Goal: Information Seeking & Learning: Learn about a topic

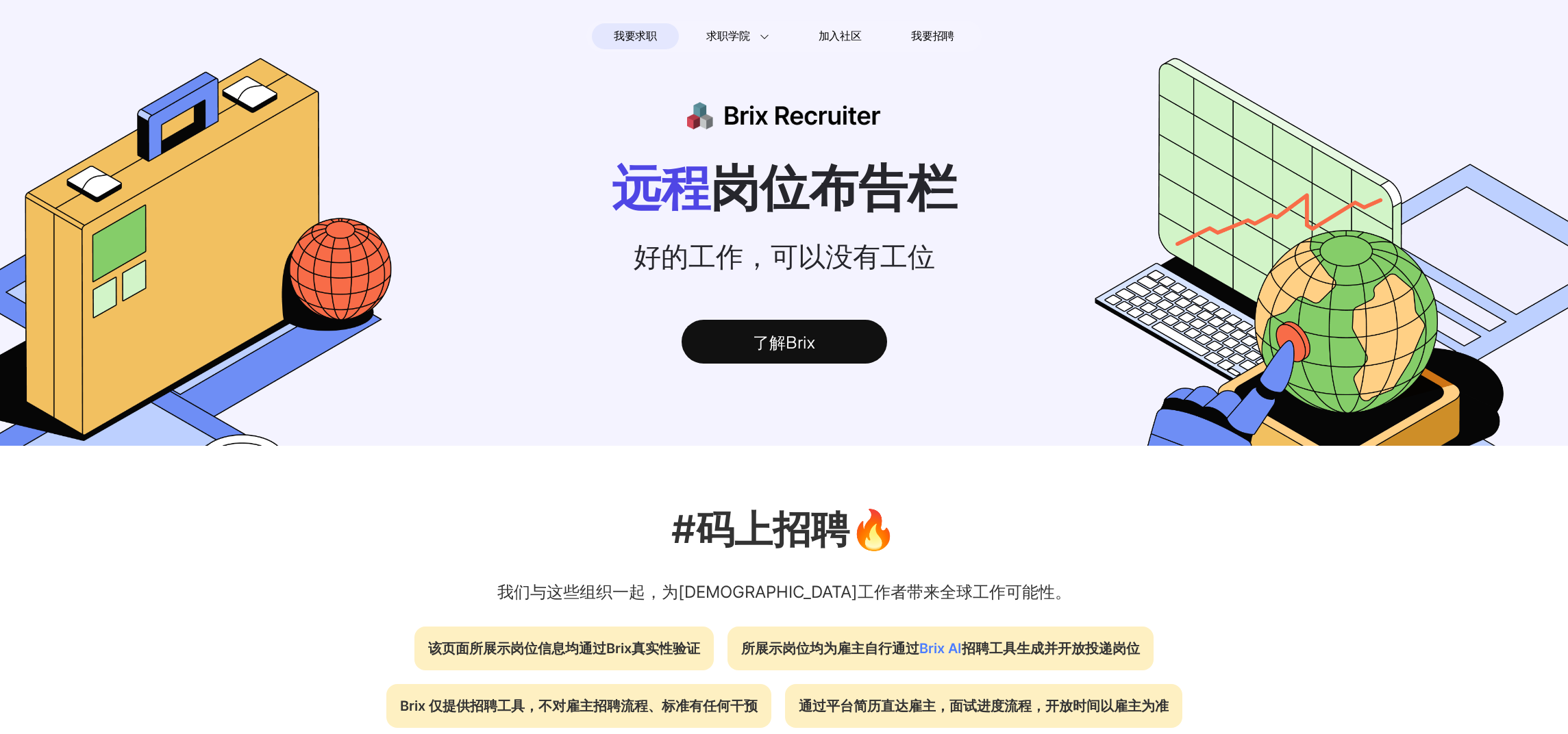
click at [645, 40] on span "我要求职" at bounding box center [635, 36] width 43 height 22
click at [774, 334] on div "了解Brix" at bounding box center [784, 341] width 206 height 44
click at [628, 41] on span "我要求职" at bounding box center [635, 36] width 43 height 22
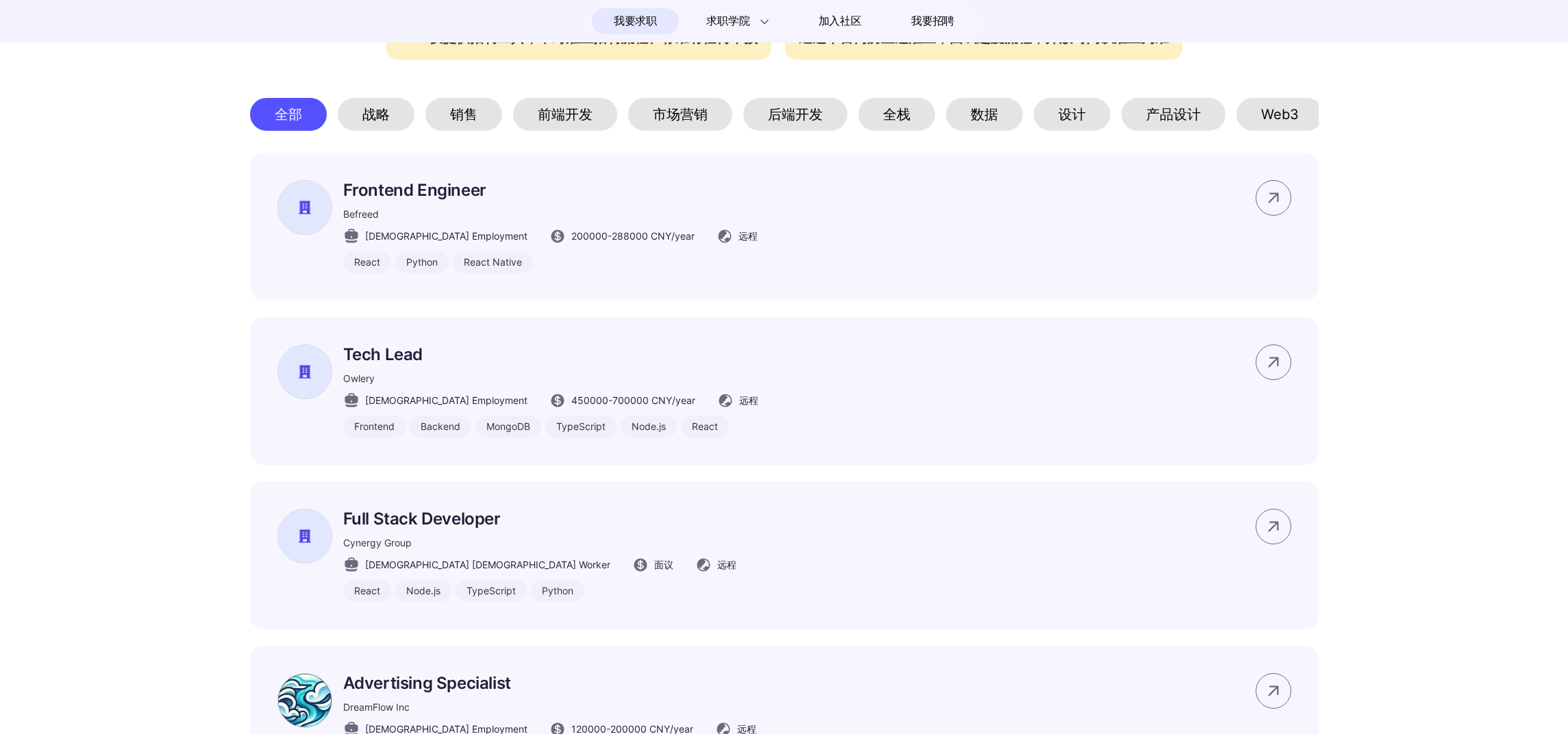
click at [581, 119] on div "前端开发" at bounding box center [565, 114] width 104 height 33
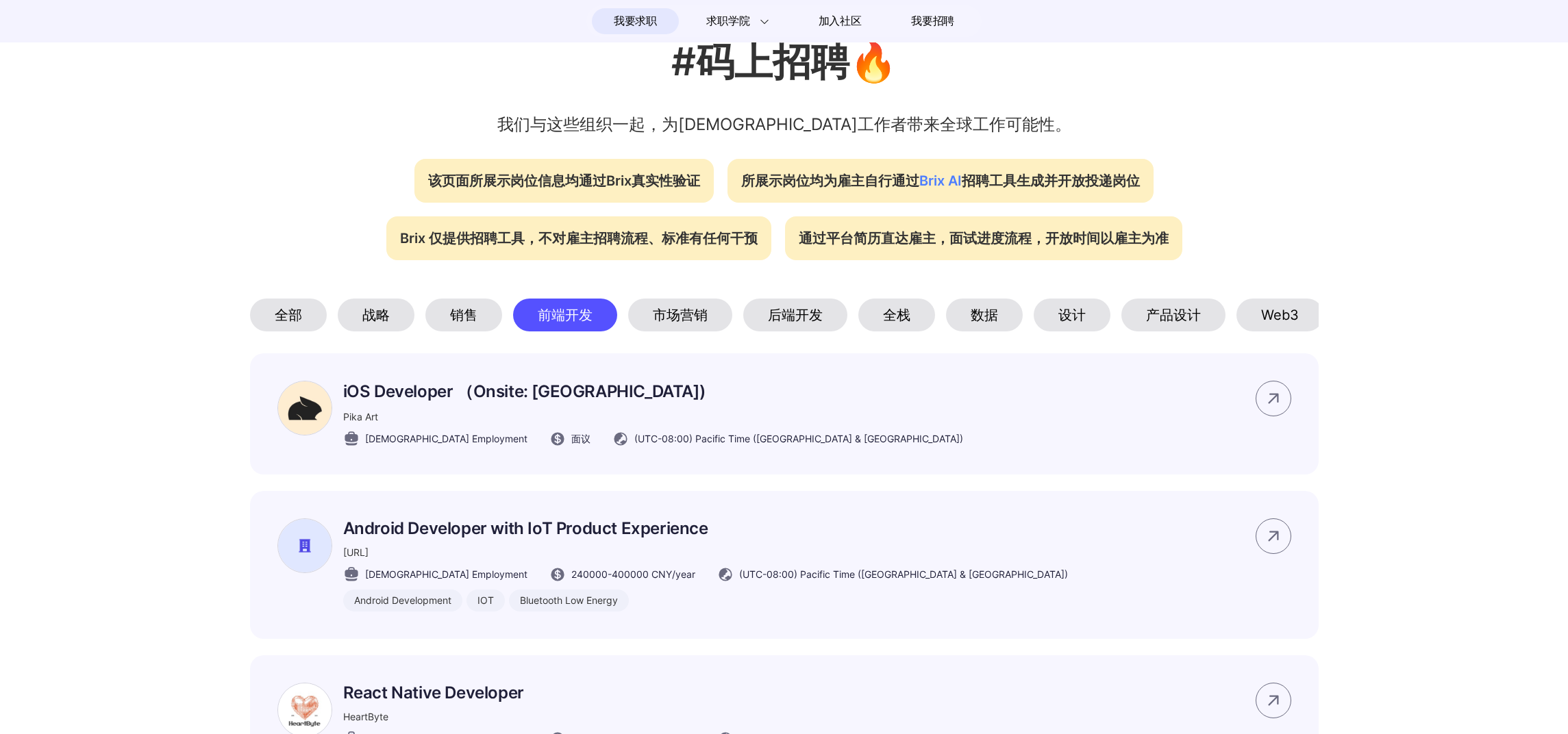
scroll to position [455, 0]
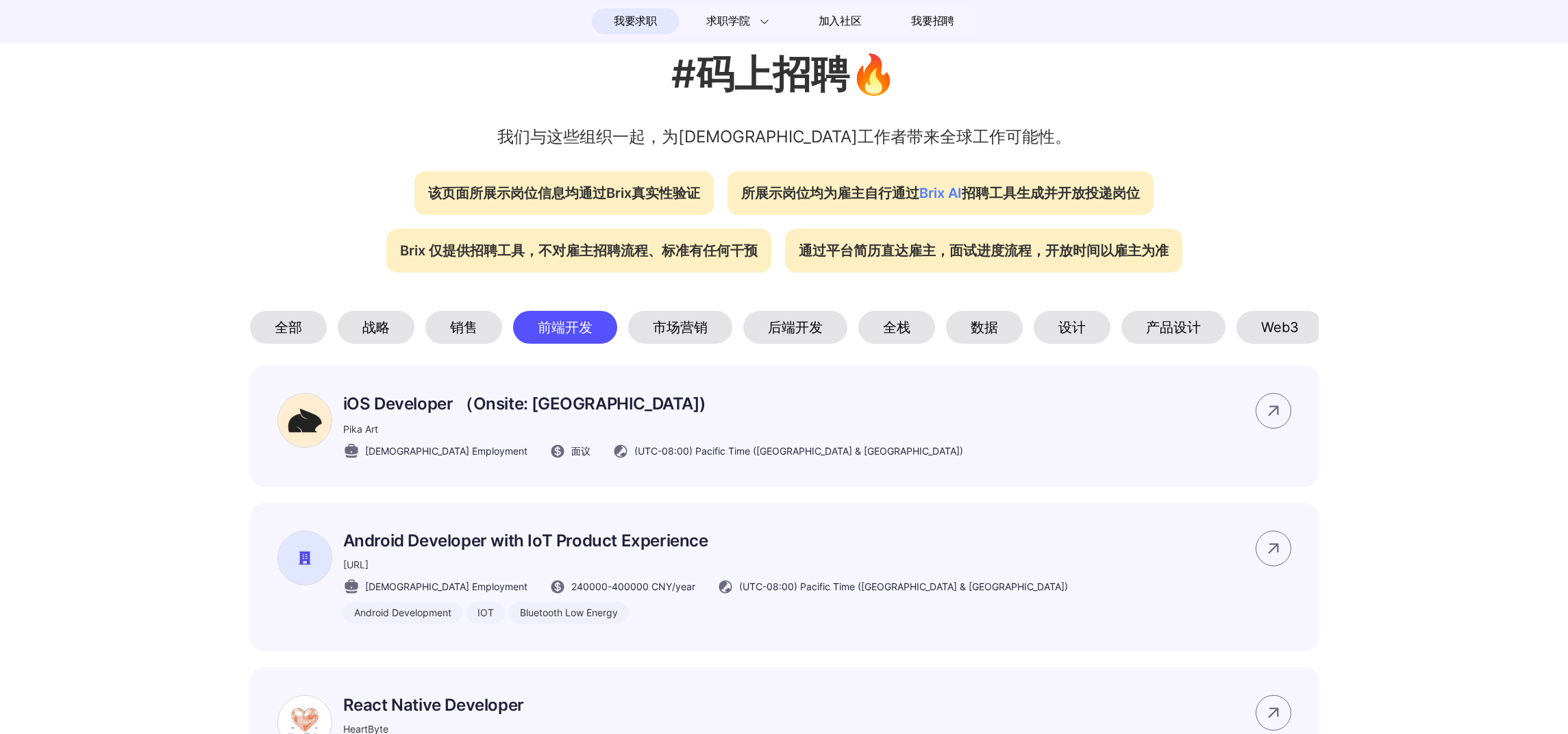
click at [277, 336] on div "全部" at bounding box center [288, 327] width 77 height 33
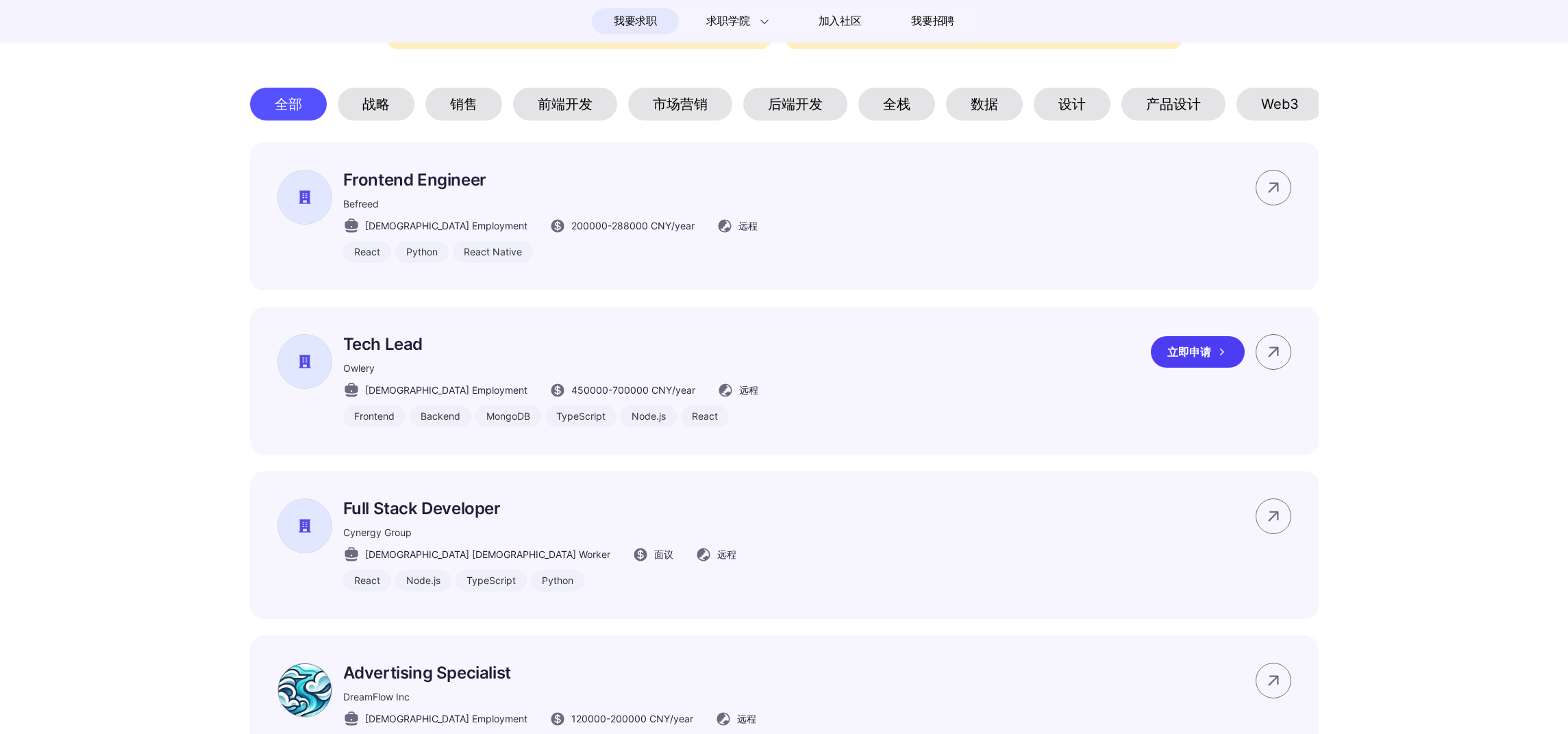
scroll to position [732, 0]
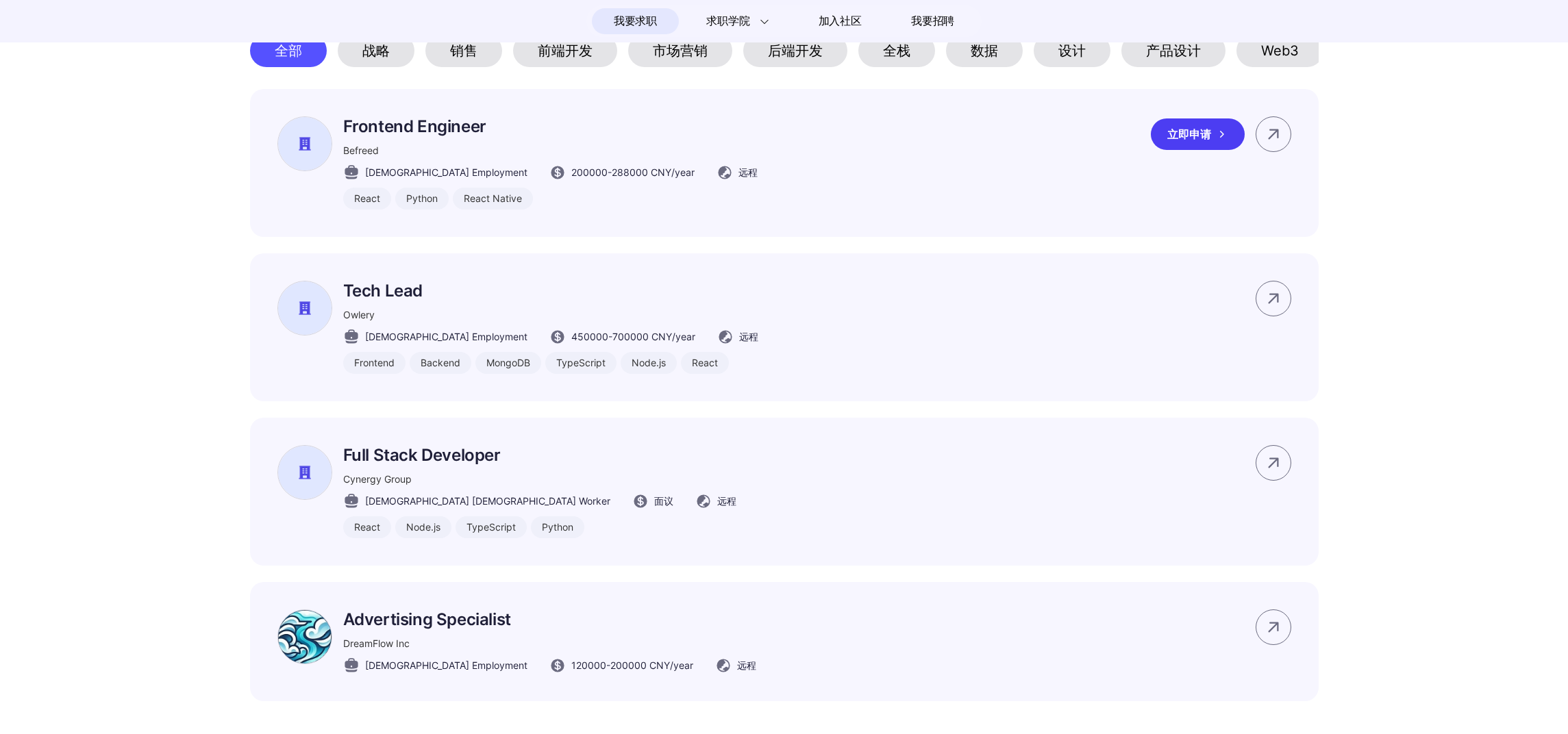
click at [436, 136] on p "Frontend Engineer" at bounding box center [551, 126] width 415 height 20
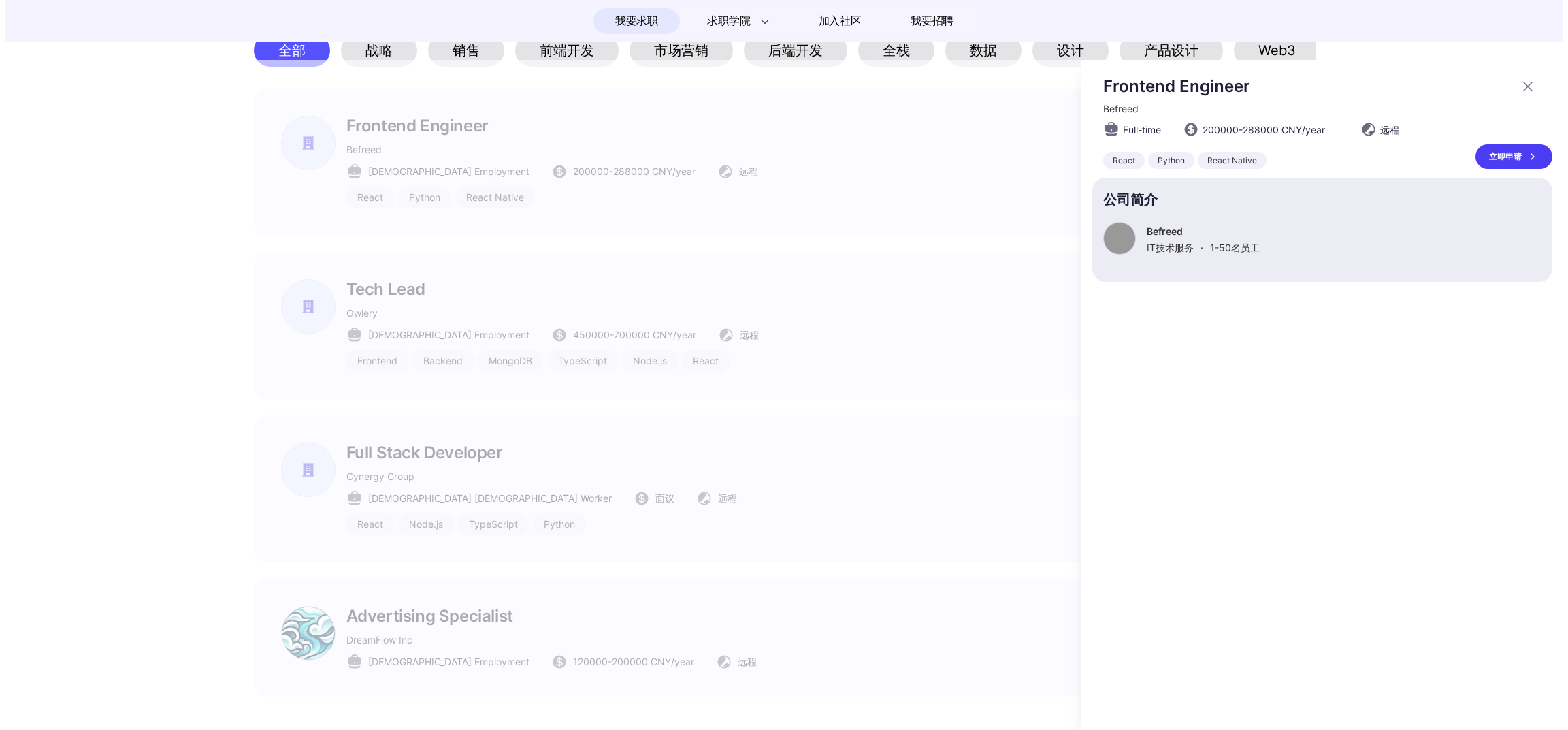
scroll to position [0, 0]
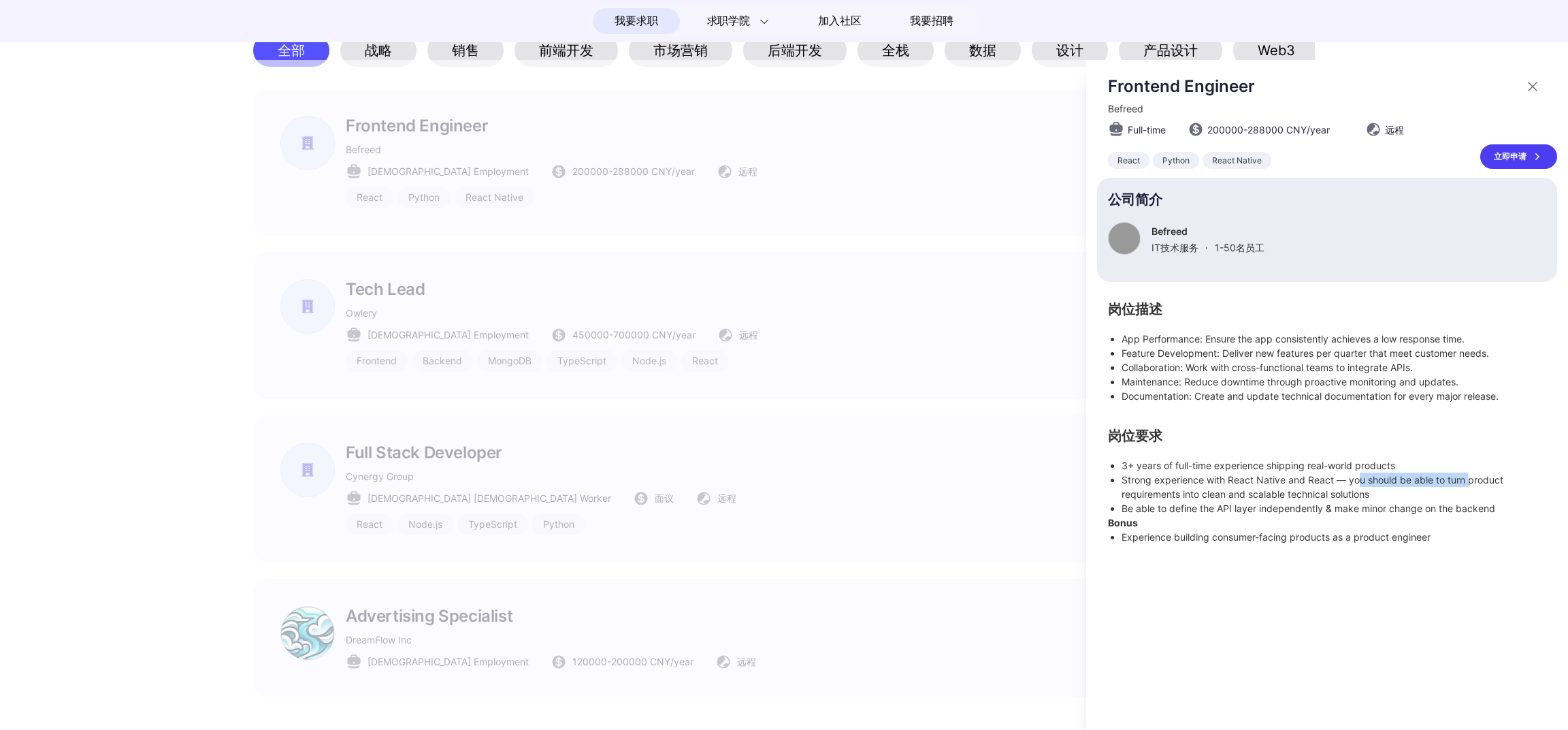
drag, startPoint x: 1361, startPoint y: 480, endPoint x: 1472, endPoint y: 480, distance: 111.0
click at [1471, 480] on li "Strong experience with React Native and React — you should be able to turn prod…" at bounding box center [1334, 487] width 425 height 29
click at [1490, 442] on section "岗位要求 3+ years of full-time experience shipping real-world products Strong exper…" at bounding box center [1327, 487] width 438 height 114
drag, startPoint x: 1141, startPoint y: 494, endPoint x: 1376, endPoint y: 490, distance: 235.0
click at [1375, 490] on li "Strong experience with React Native and React — you should be able to turn prod…" at bounding box center [1334, 487] width 425 height 29
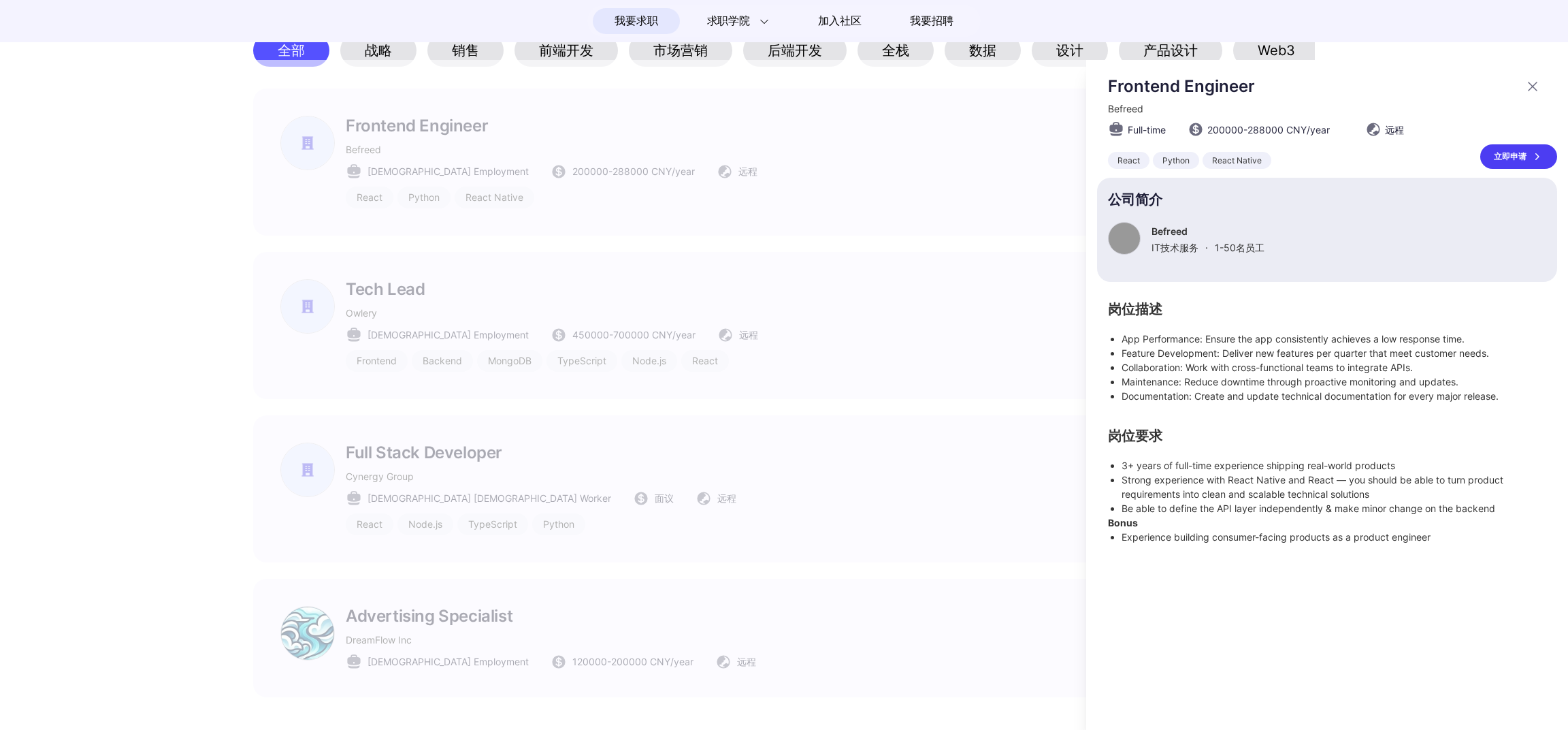
click at [1414, 488] on li "Strong experience with React Native and React — you should be able to turn prod…" at bounding box center [1334, 487] width 425 height 29
drag, startPoint x: 1128, startPoint y: 509, endPoint x: 1375, endPoint y: 506, distance: 247.0
click at [1375, 506] on li "Be able to define the API layer independently & make minor change on the backend" at bounding box center [1334, 509] width 425 height 14
click at [1240, 535] on li "Experience building consumer-facing products as a product engineer" at bounding box center [1334, 537] width 425 height 14
click at [1136, 539] on li "Experience building consumer-facing products as a product engineer" at bounding box center [1334, 537] width 425 height 14
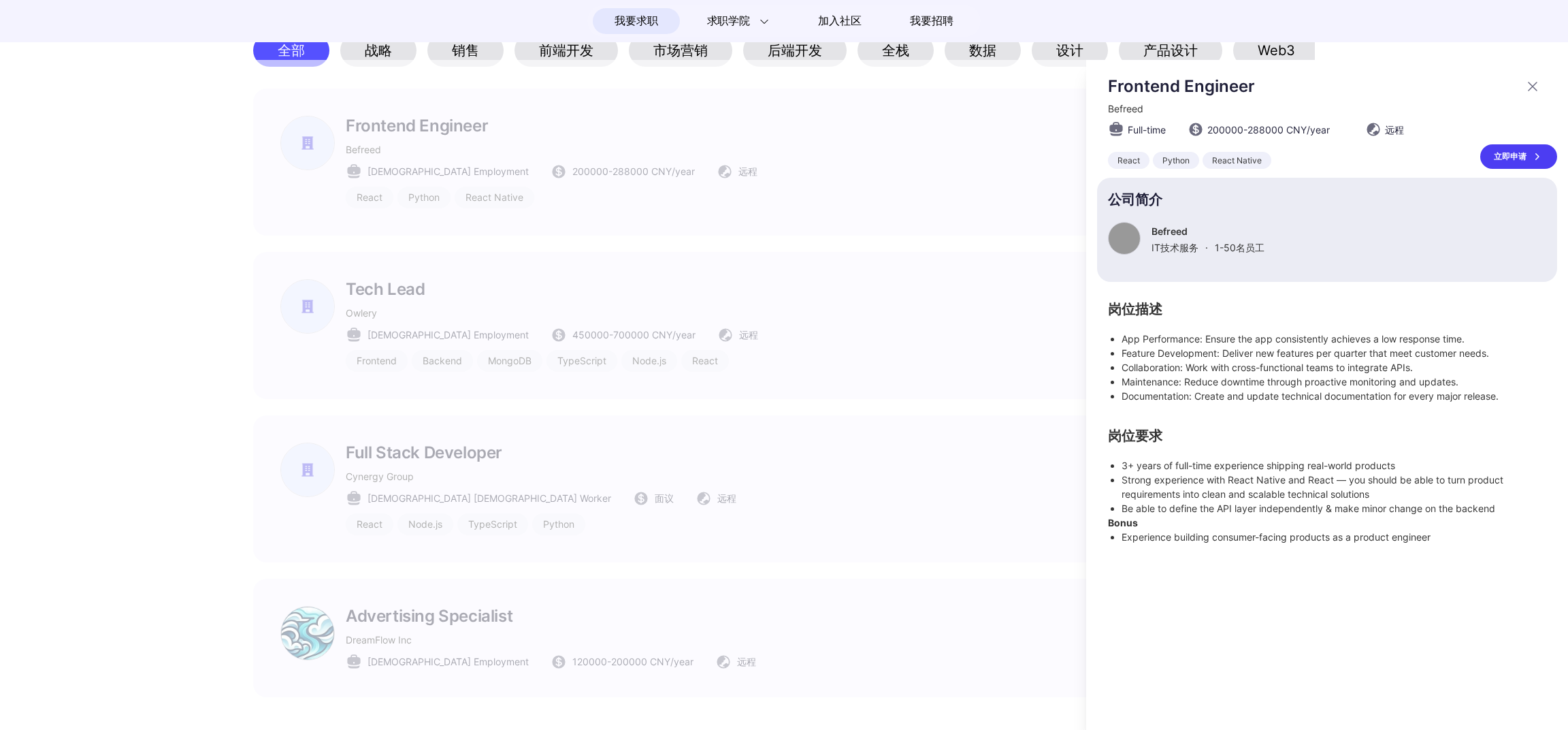
click at [1130, 528] on strong "Bonus" at bounding box center [1123, 522] width 30 height 12
click at [1137, 540] on li "Experience building consumer-facing products as a product engineer" at bounding box center [1334, 537] width 425 height 14
click at [1178, 540] on li "Experience building consumer-facing products as a product engineer" at bounding box center [1334, 537] width 425 height 14
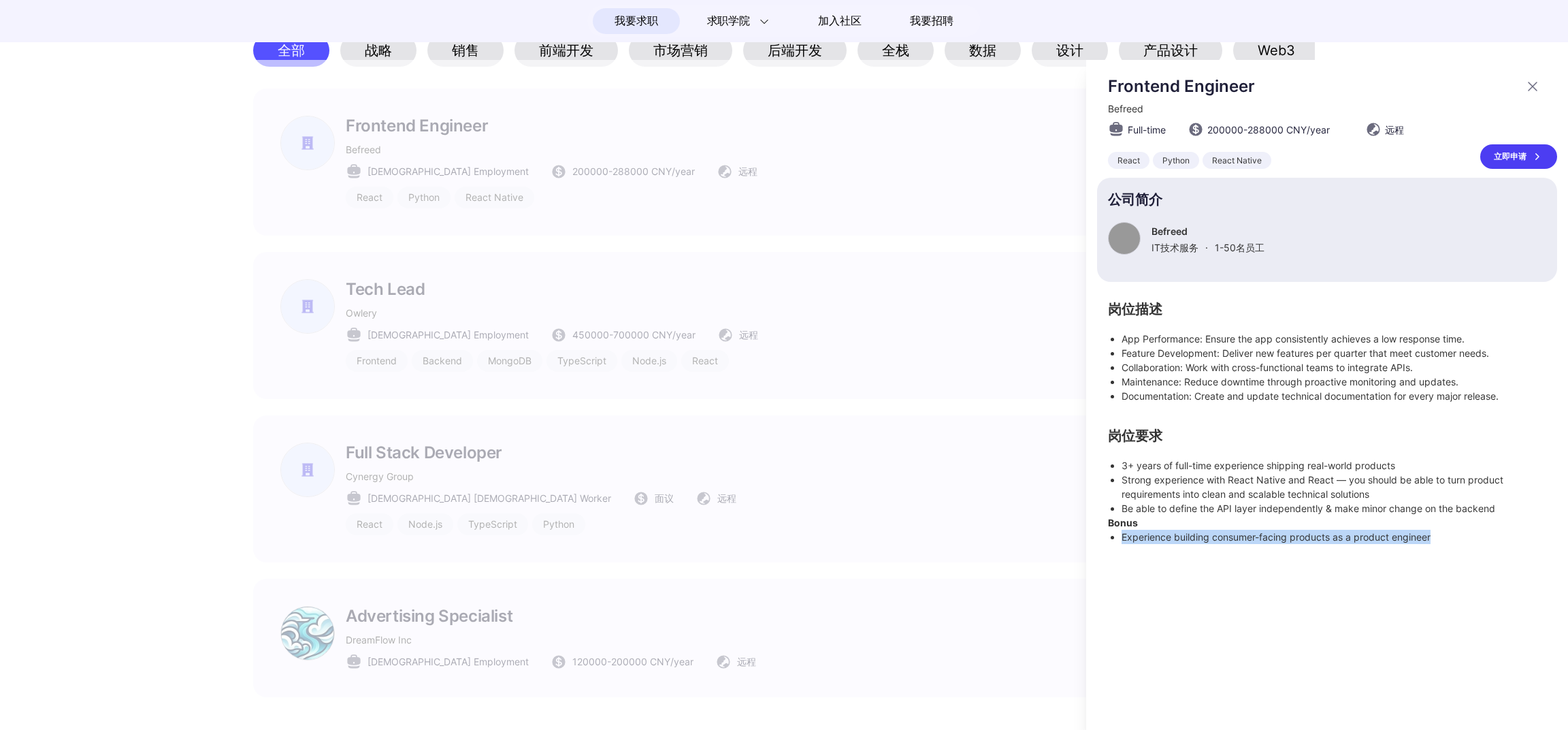
click at [1178, 540] on li "Experience building consumer-facing products as a product engineer" at bounding box center [1334, 537] width 425 height 14
click at [1333, 446] on section "岗位要求 3+ years of full-time experience shipping real-world products Strong exper…" at bounding box center [1327, 487] width 438 height 114
click at [823, 408] on div at bounding box center [784, 395] width 1568 height 670
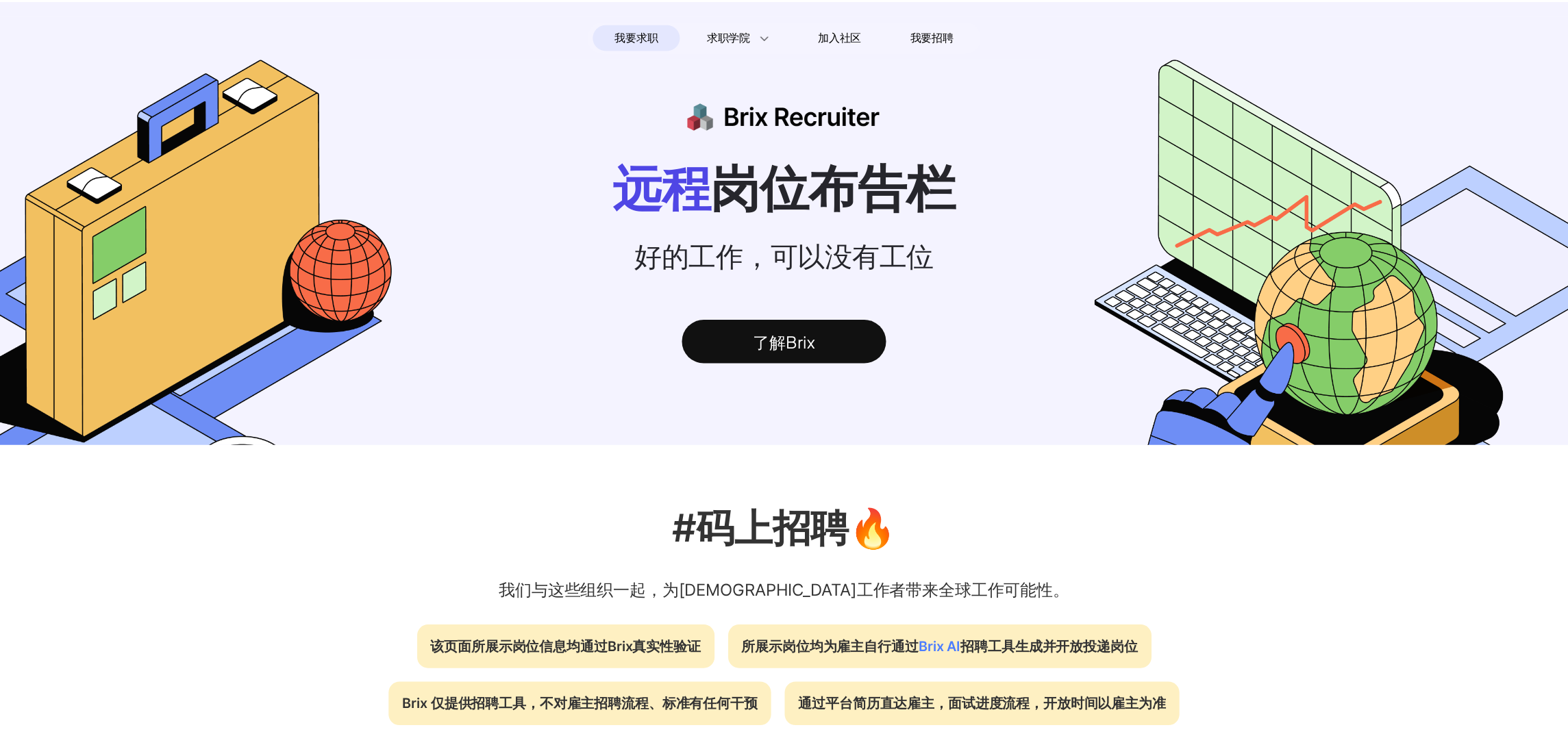
scroll to position [732, 0]
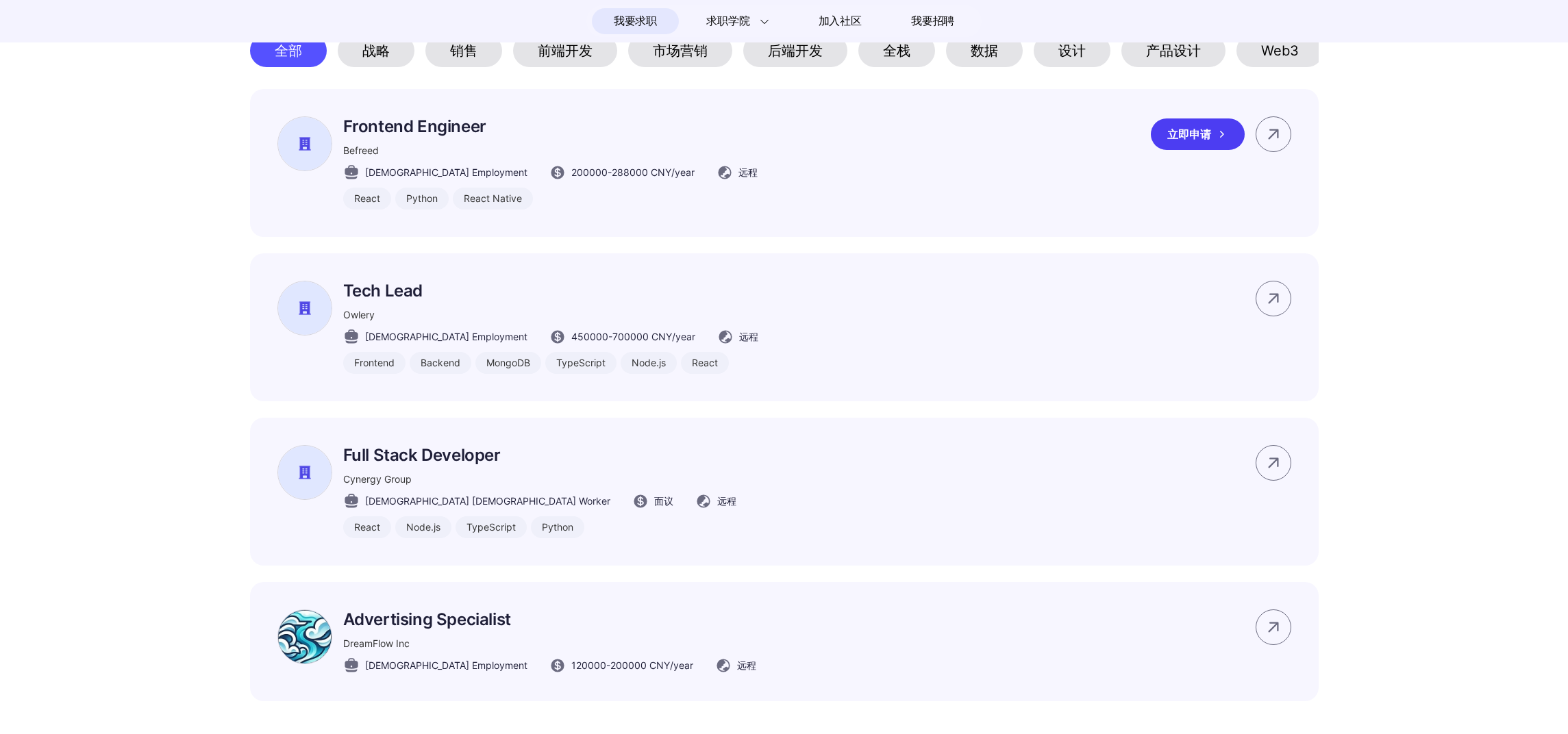
click at [1219, 141] on icon at bounding box center [1221, 134] width 14 height 14
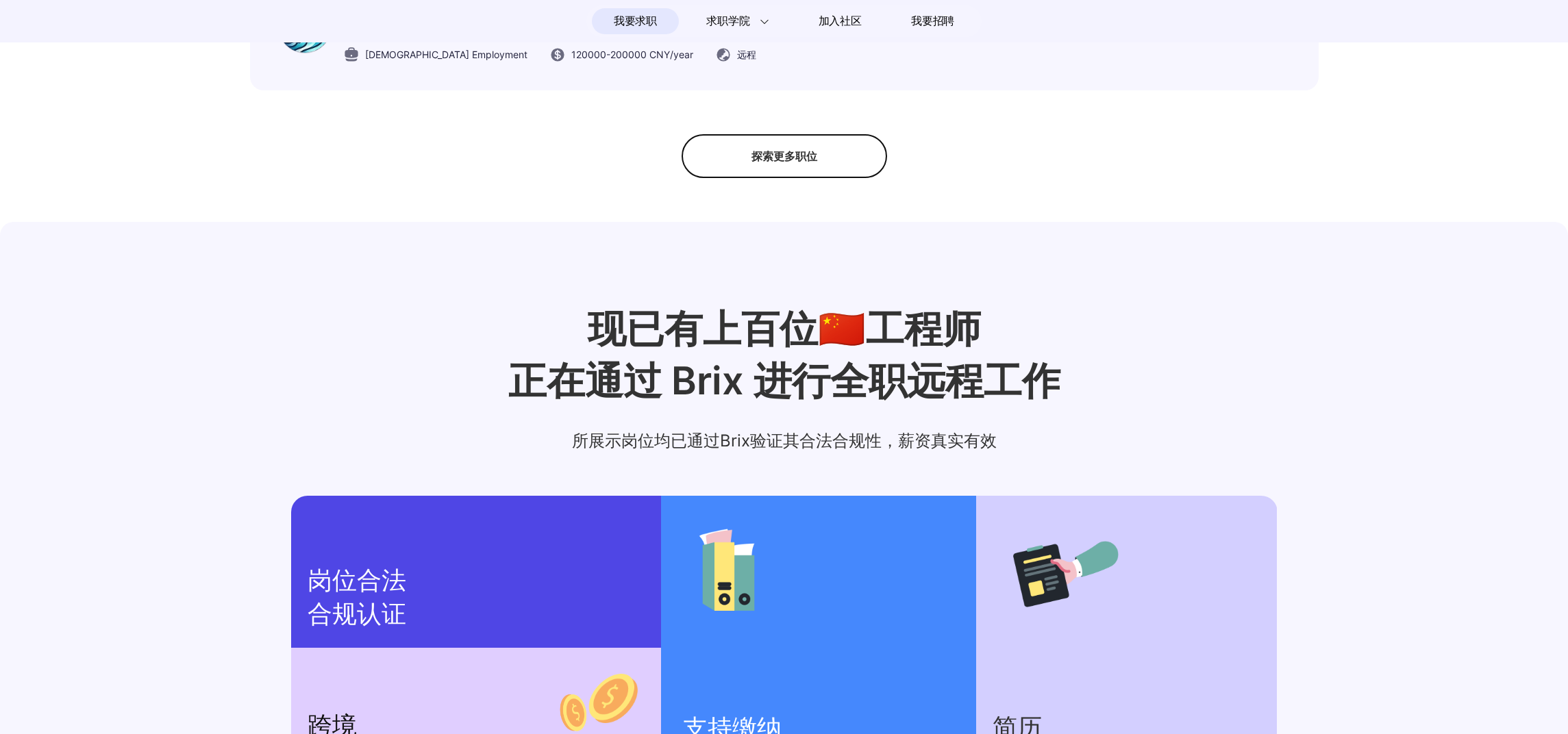
scroll to position [1087, 0]
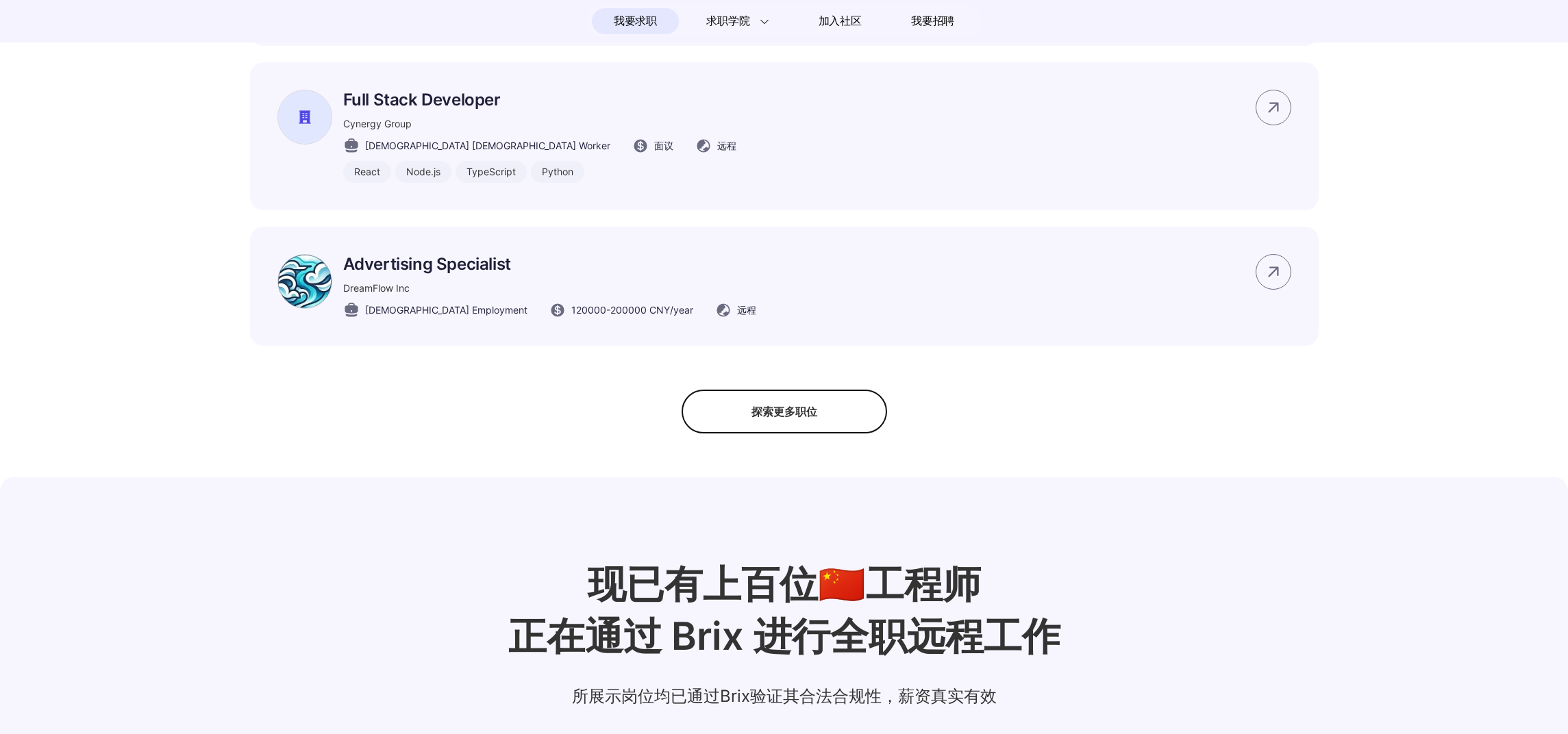
click at [810, 431] on div "探索更多职位" at bounding box center [784, 411] width 206 height 44
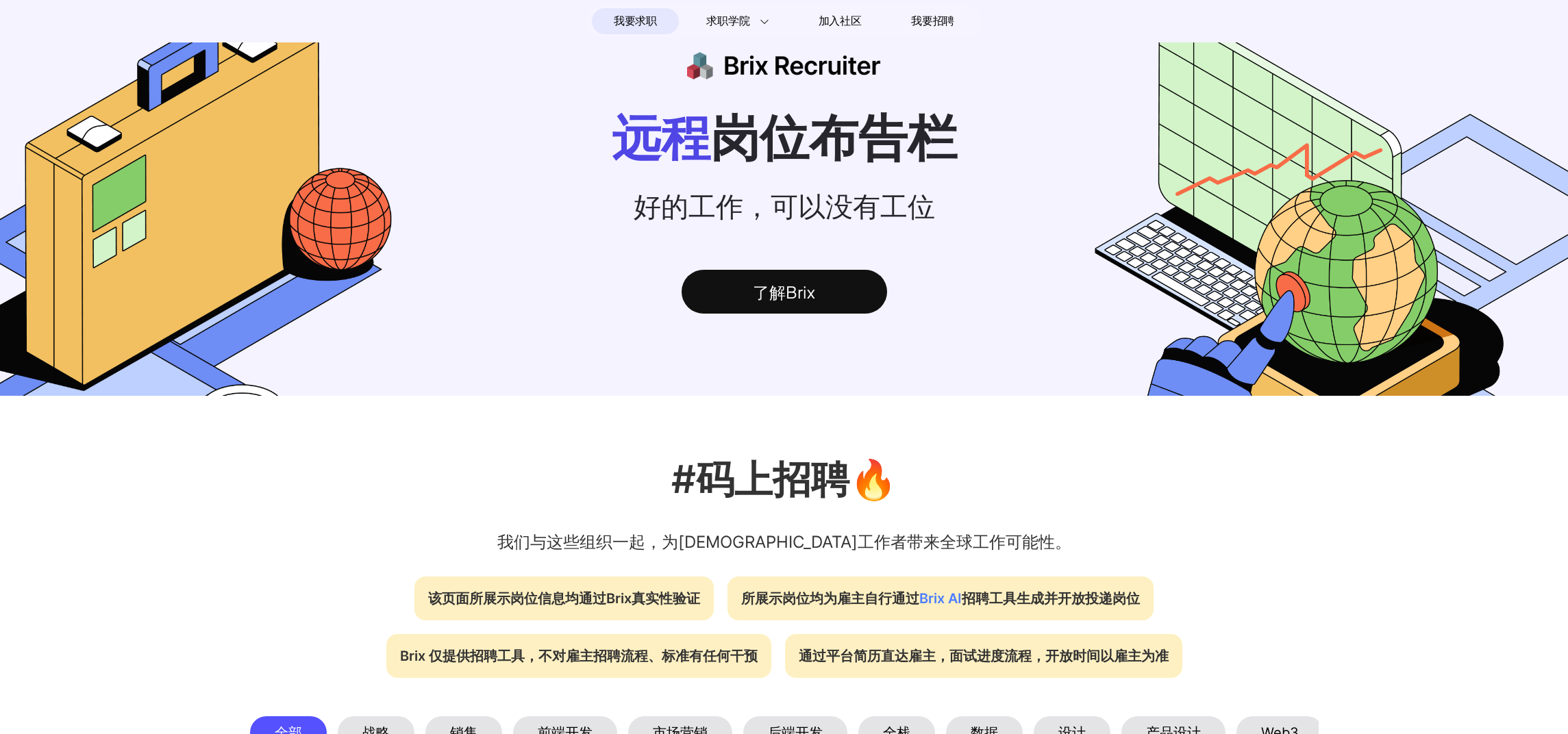
scroll to position [0, 0]
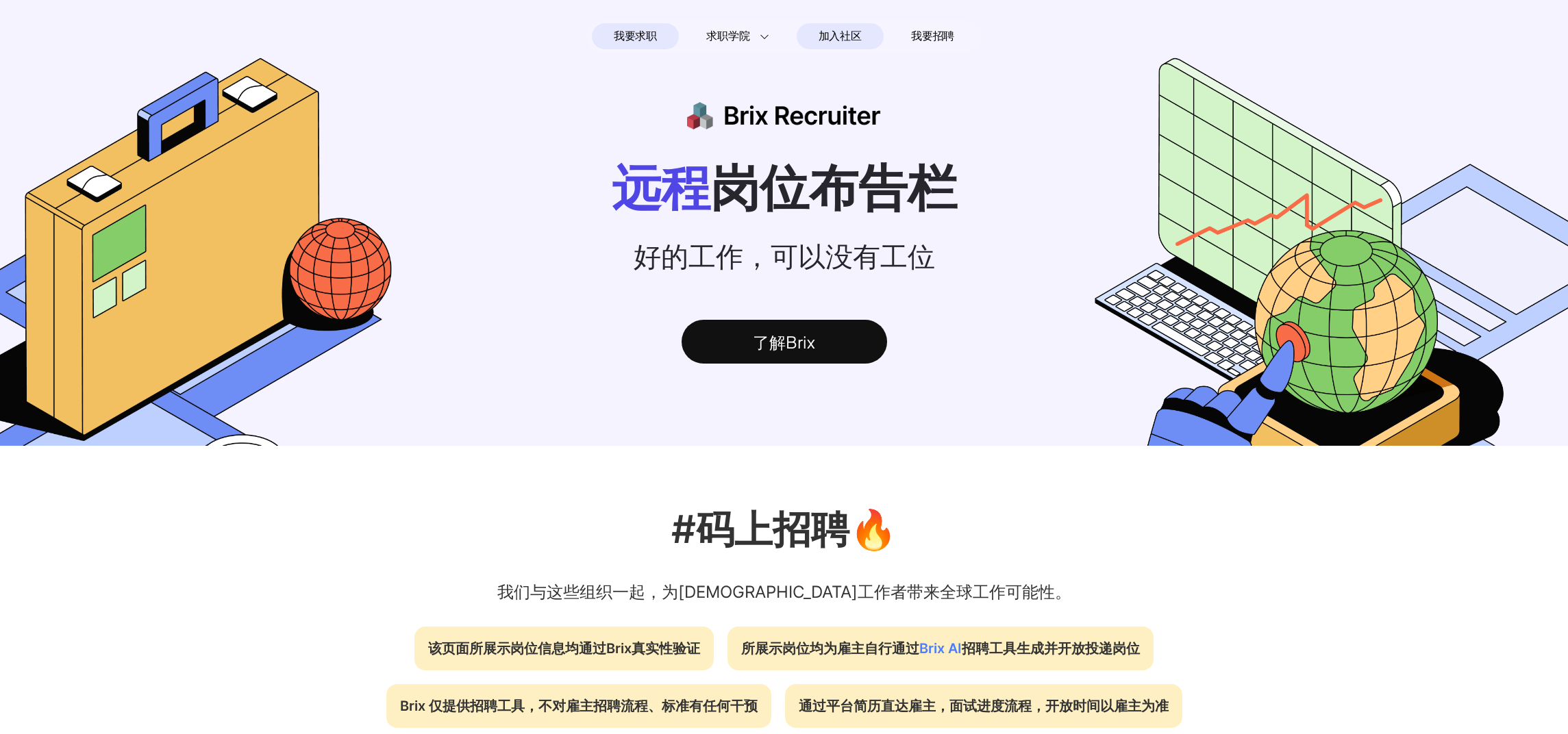
click at [854, 31] on span "加入社区" at bounding box center [840, 36] width 43 height 22
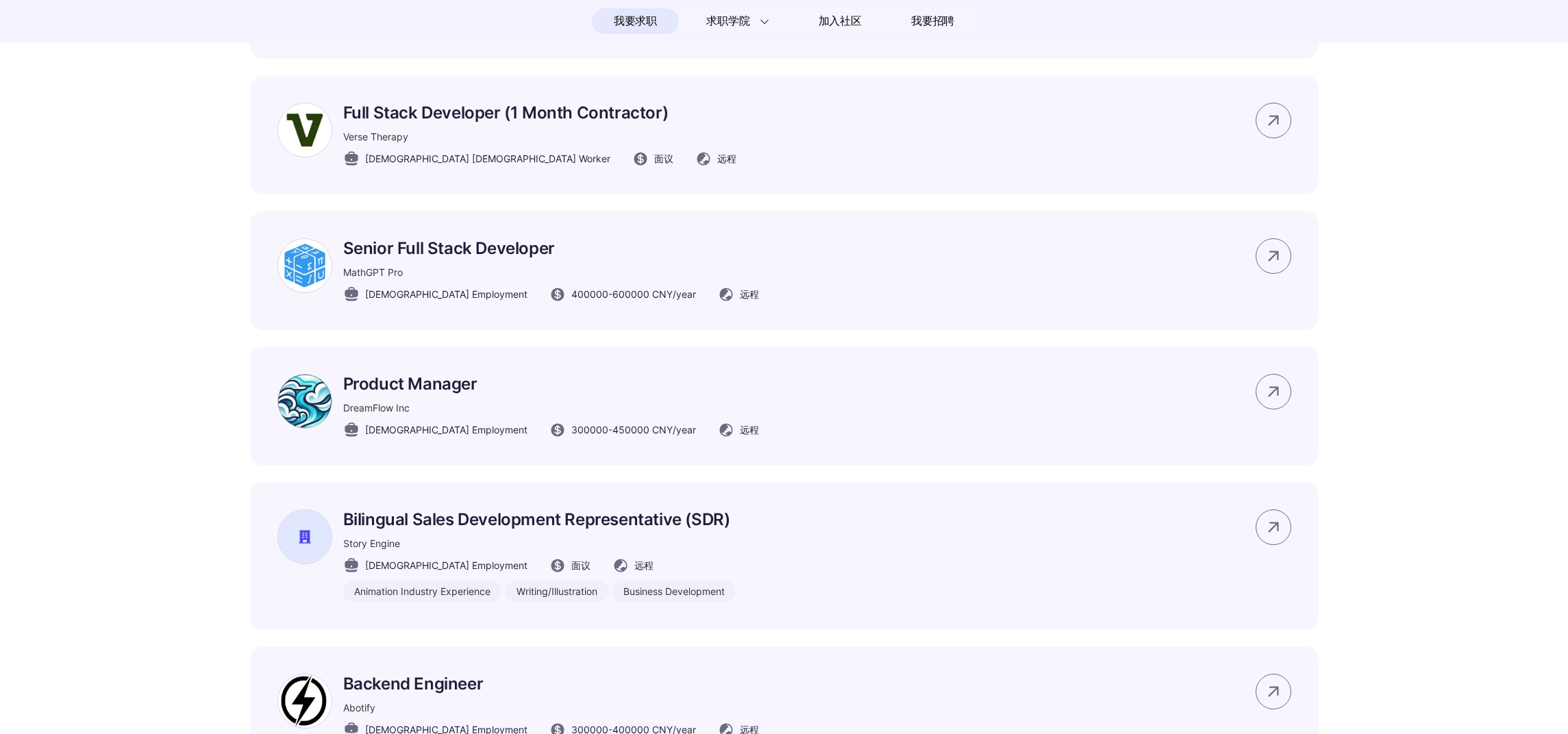
scroll to position [1652, 0]
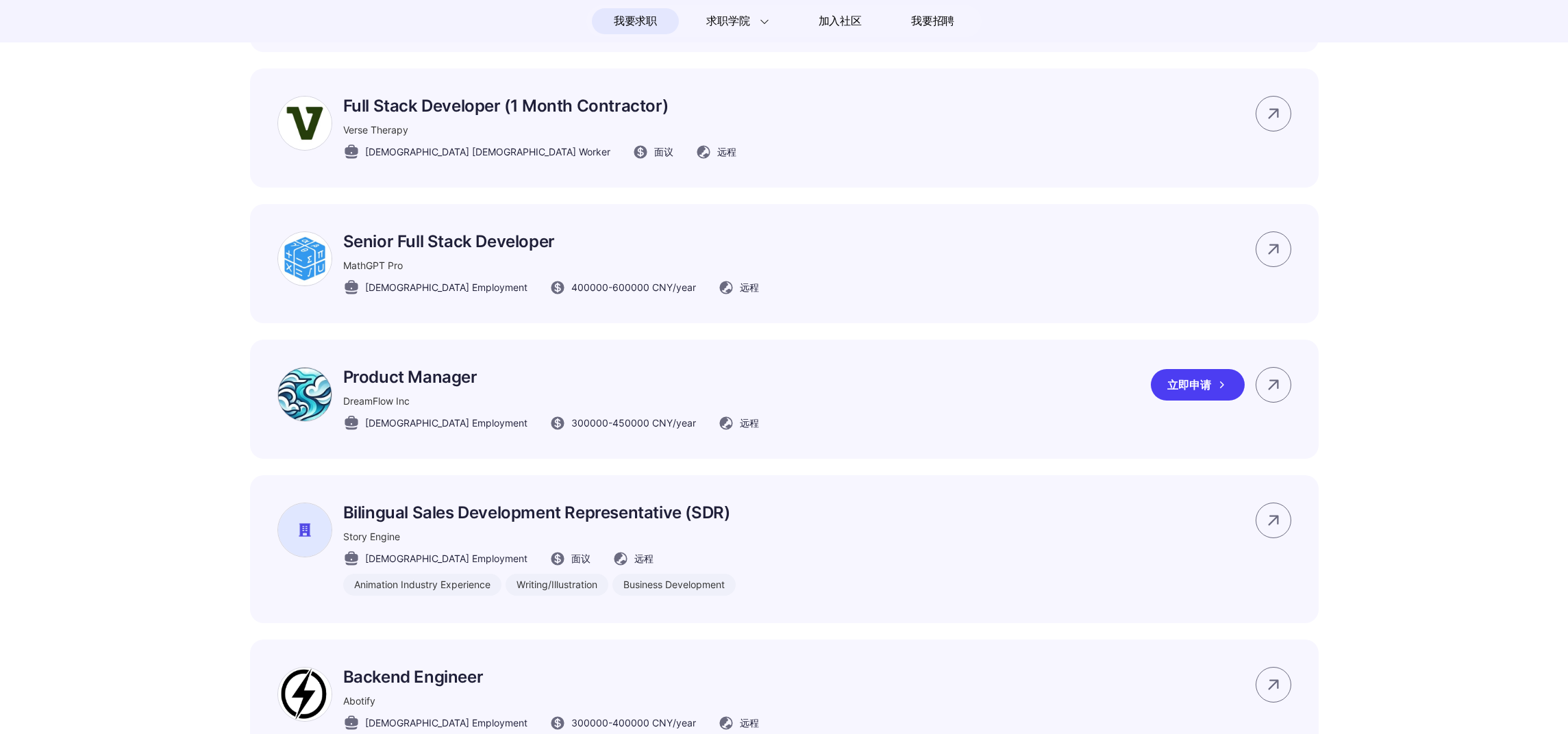
click at [1192, 397] on div "立即申请" at bounding box center [1197, 384] width 94 height 31
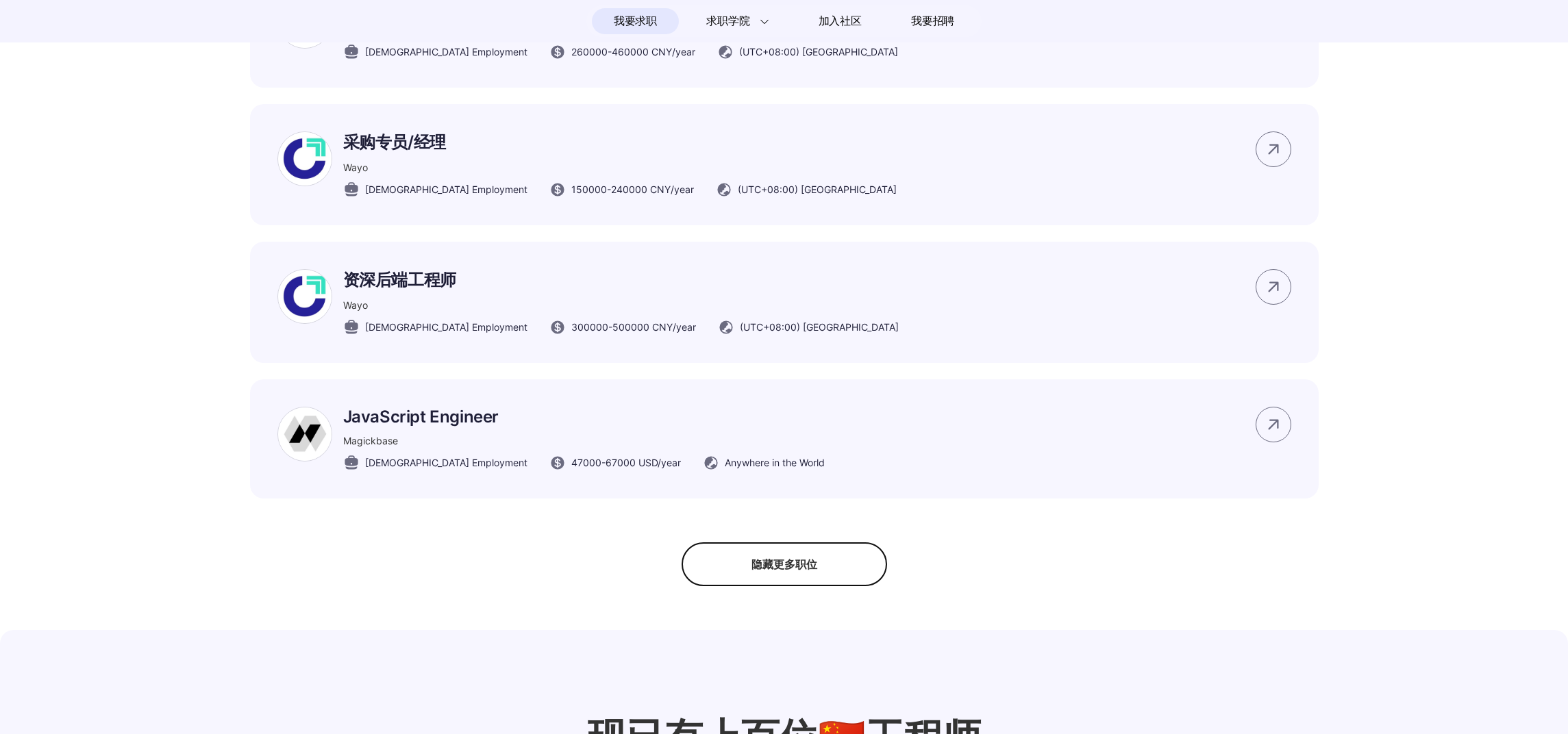
scroll to position [8059, 0]
